Goal: Task Accomplishment & Management: Use online tool/utility

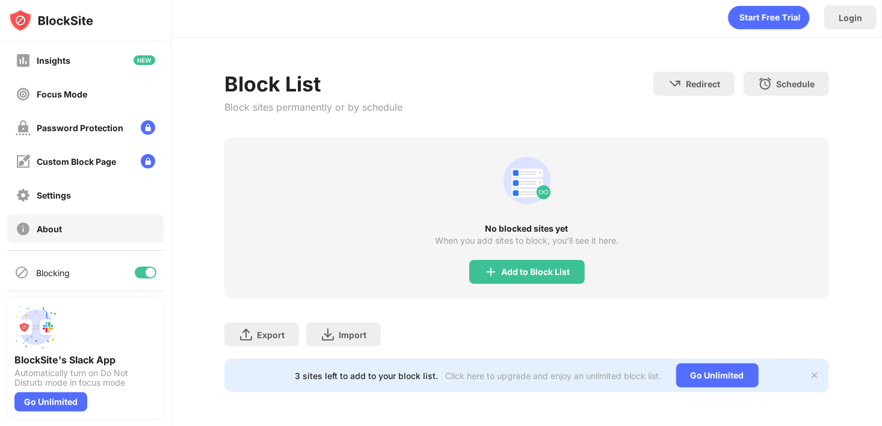
scroll to position [73, 0]
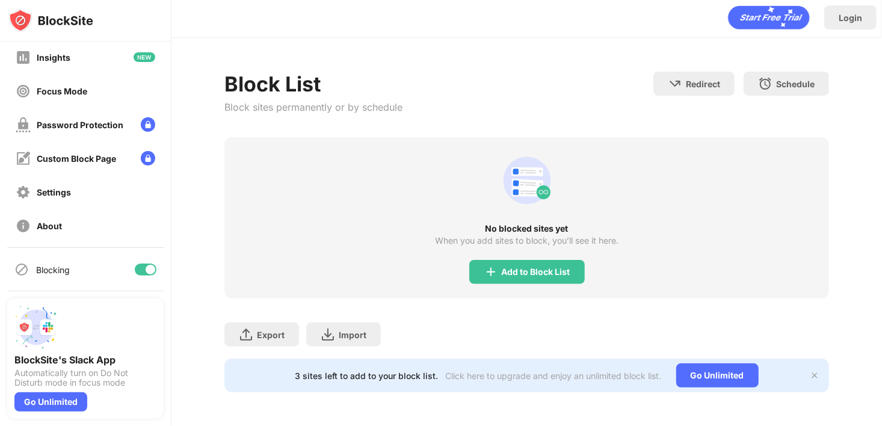
click at [146, 265] on div at bounding box center [151, 270] width 10 height 10
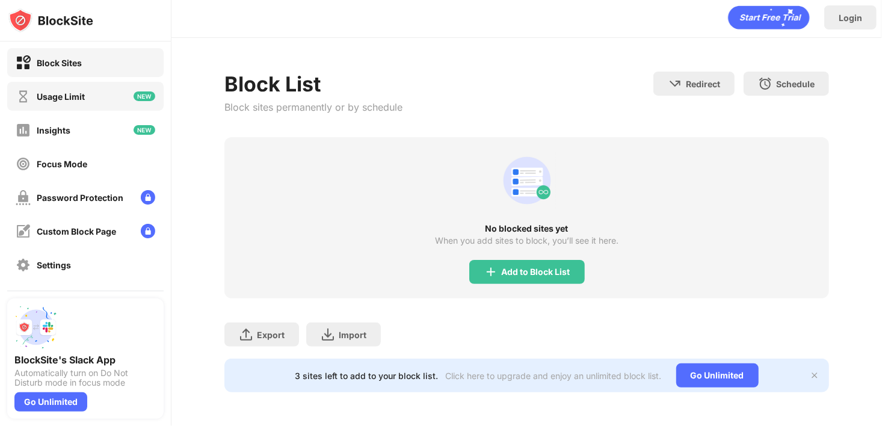
scroll to position [0, 0]
click at [113, 69] on div "Block Sites" at bounding box center [85, 63] width 157 height 29
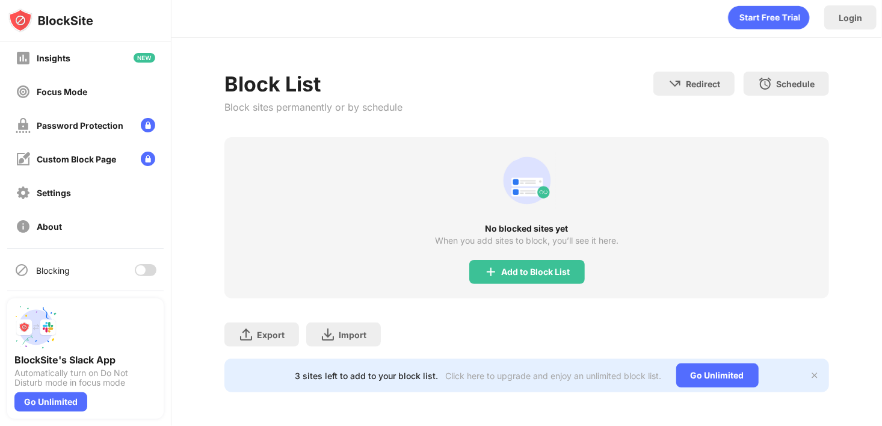
scroll to position [73, 0]
click at [136, 270] on div at bounding box center [141, 270] width 10 height 10
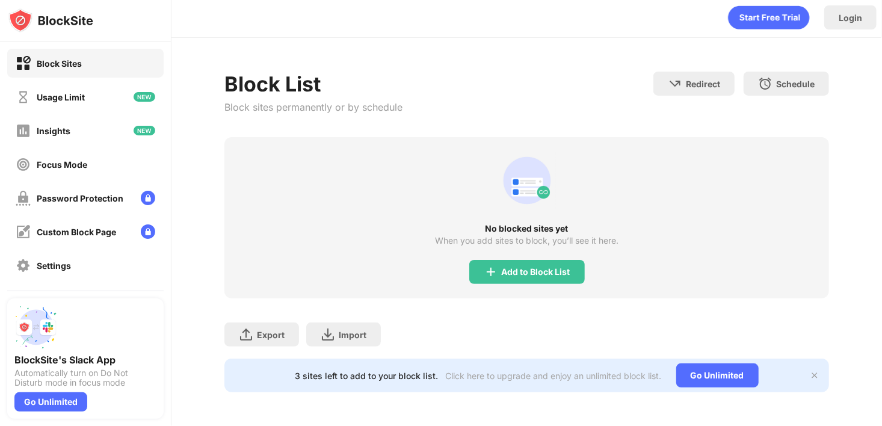
click at [107, 57] on div "Block Sites" at bounding box center [85, 63] width 157 height 29
click at [810, 371] on img at bounding box center [815, 376] width 10 height 10
